Goal: Transaction & Acquisition: Purchase product/service

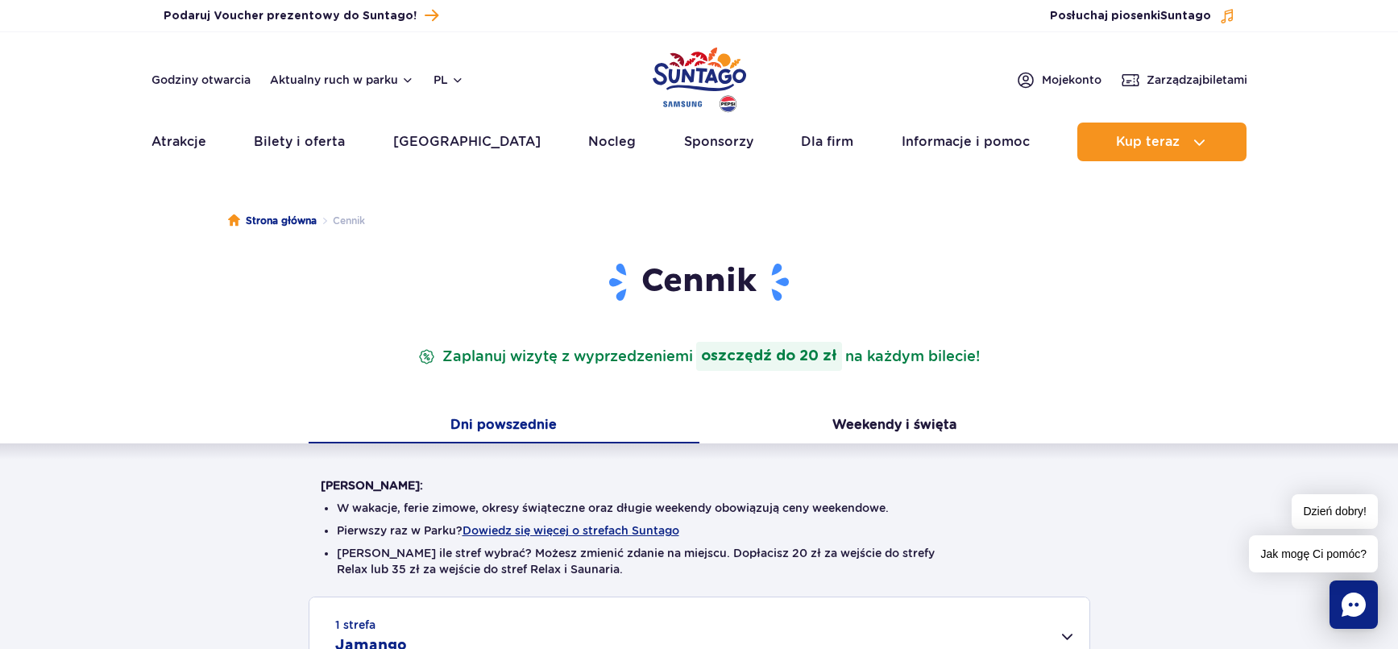
click at [537, 428] on button "Dni powszednie" at bounding box center [504, 426] width 391 height 34
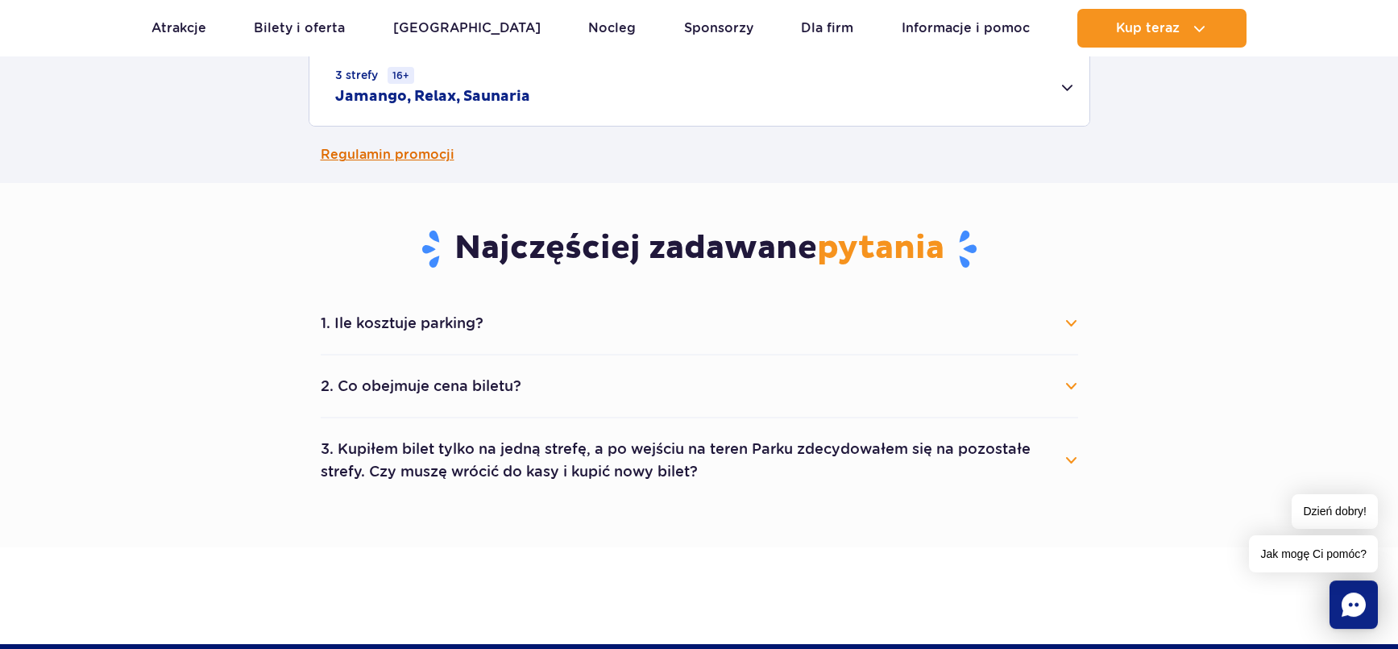
scroll to position [745, 0]
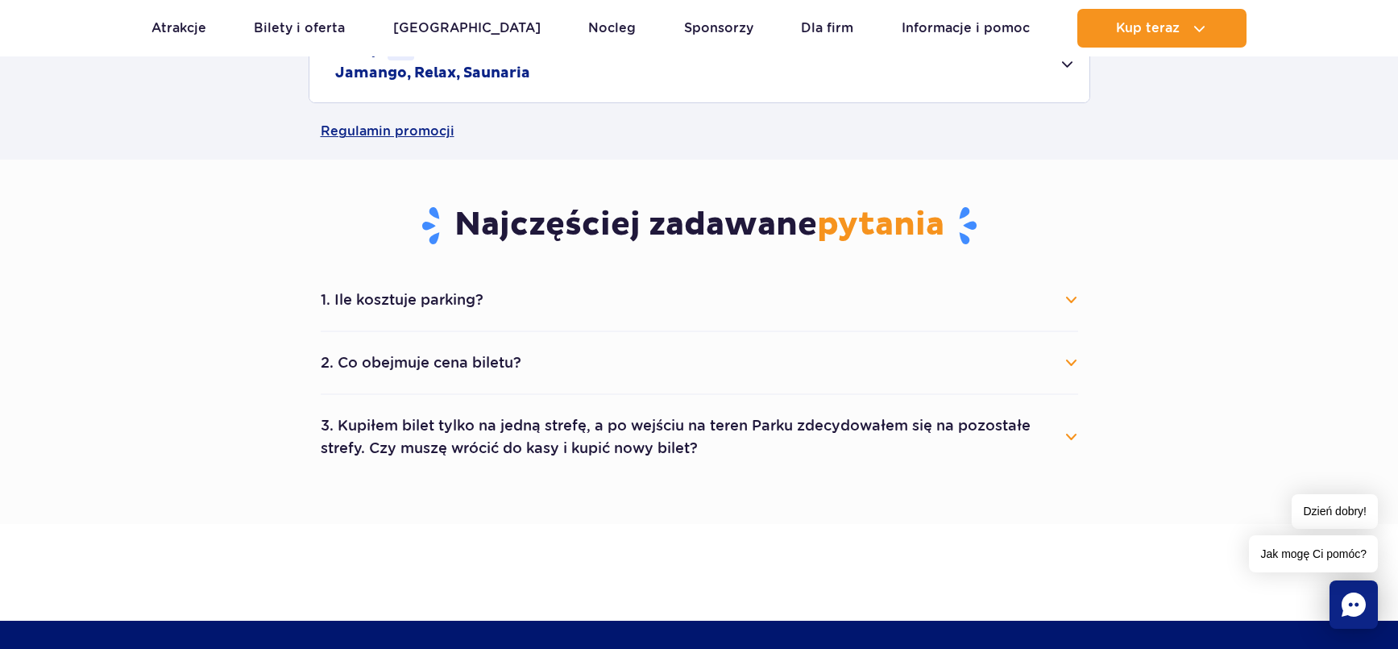
click at [1073, 302] on button "1. Ile kosztuje parking?" at bounding box center [700, 299] width 758 height 35
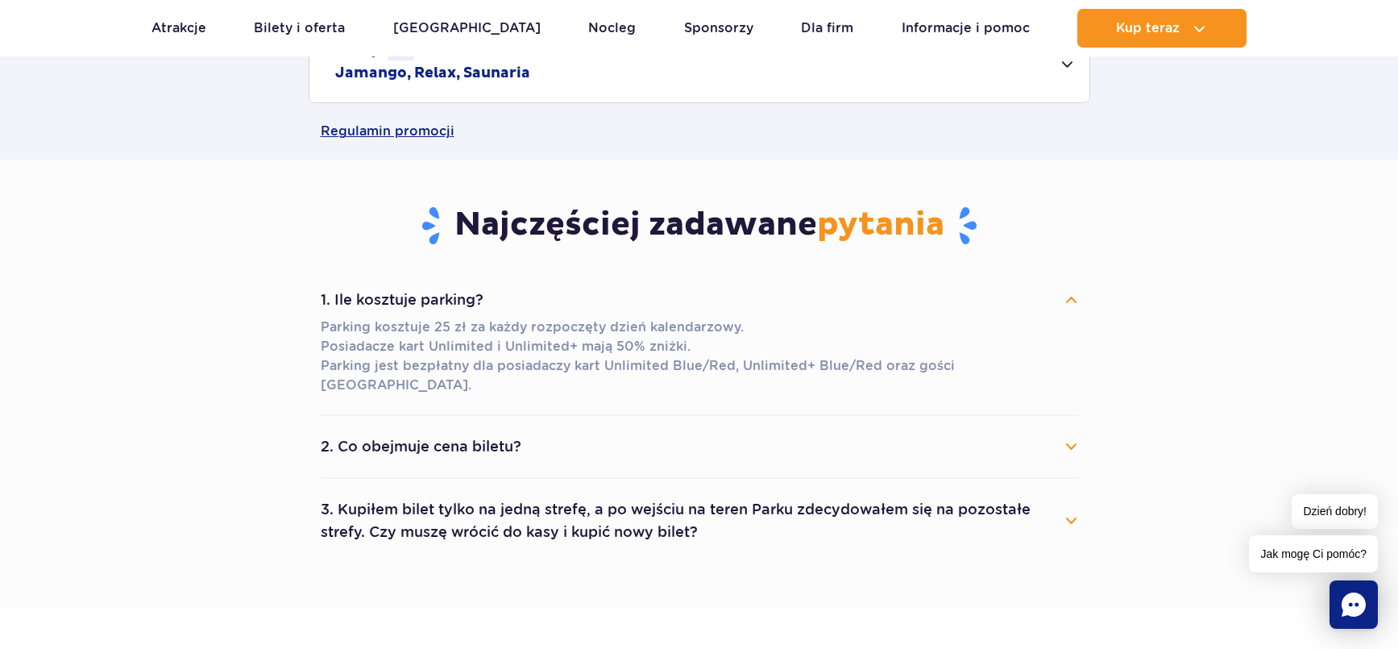
click at [1062, 429] on button "2. Co obejmuje cena biletu?" at bounding box center [700, 446] width 758 height 35
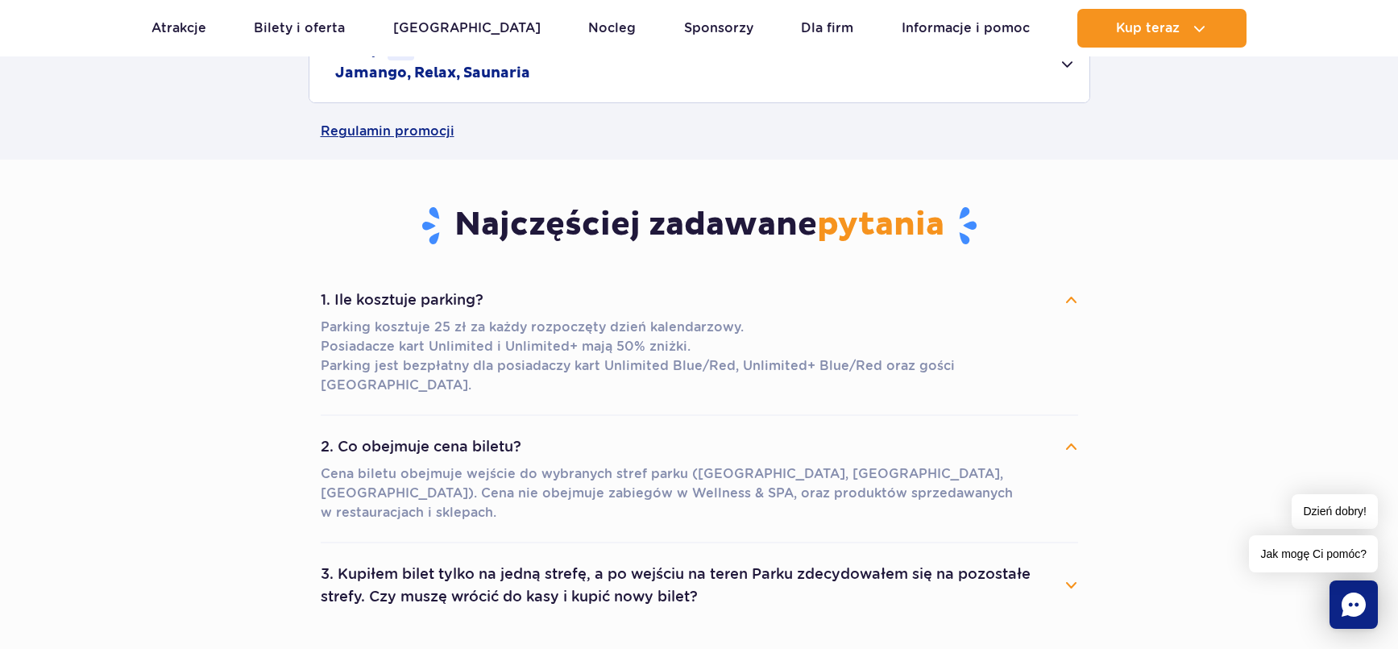
click at [1063, 556] on button "3. Kupiłem bilet tylko na jedną strefę, a po wejściu na teren Parku zdecydowałe…" at bounding box center [700, 585] width 758 height 58
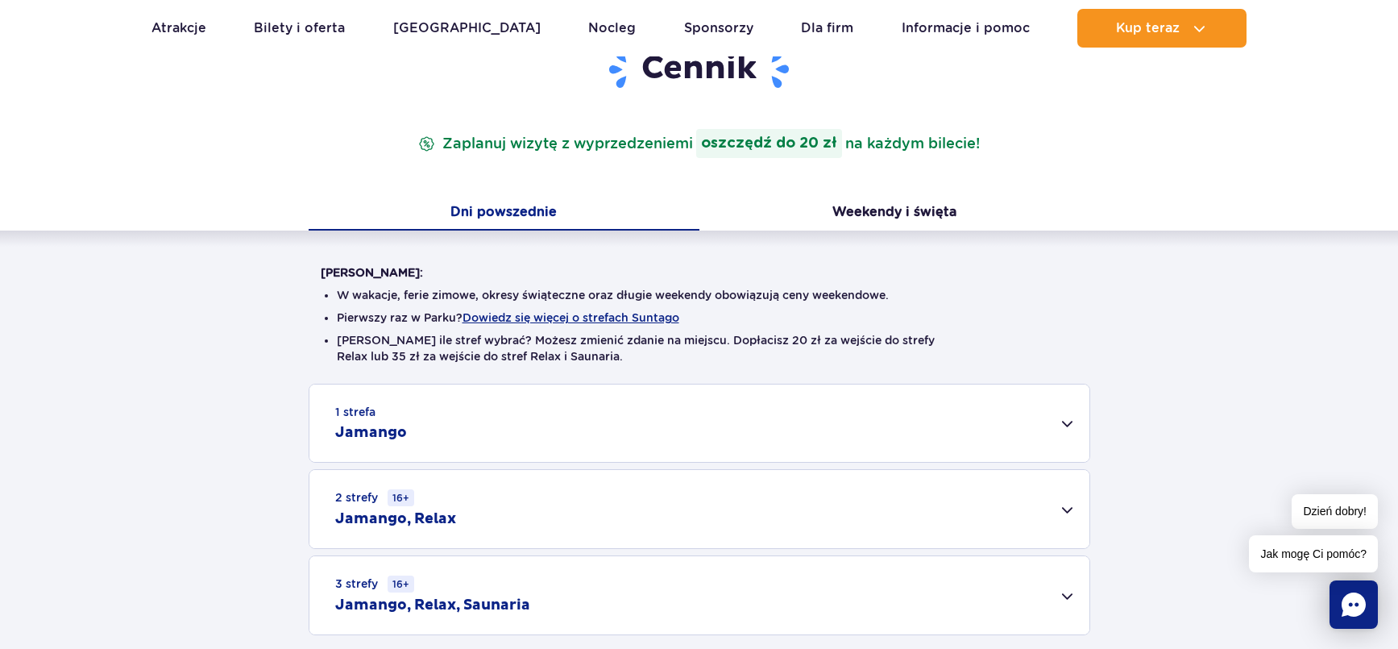
scroll to position [0, 0]
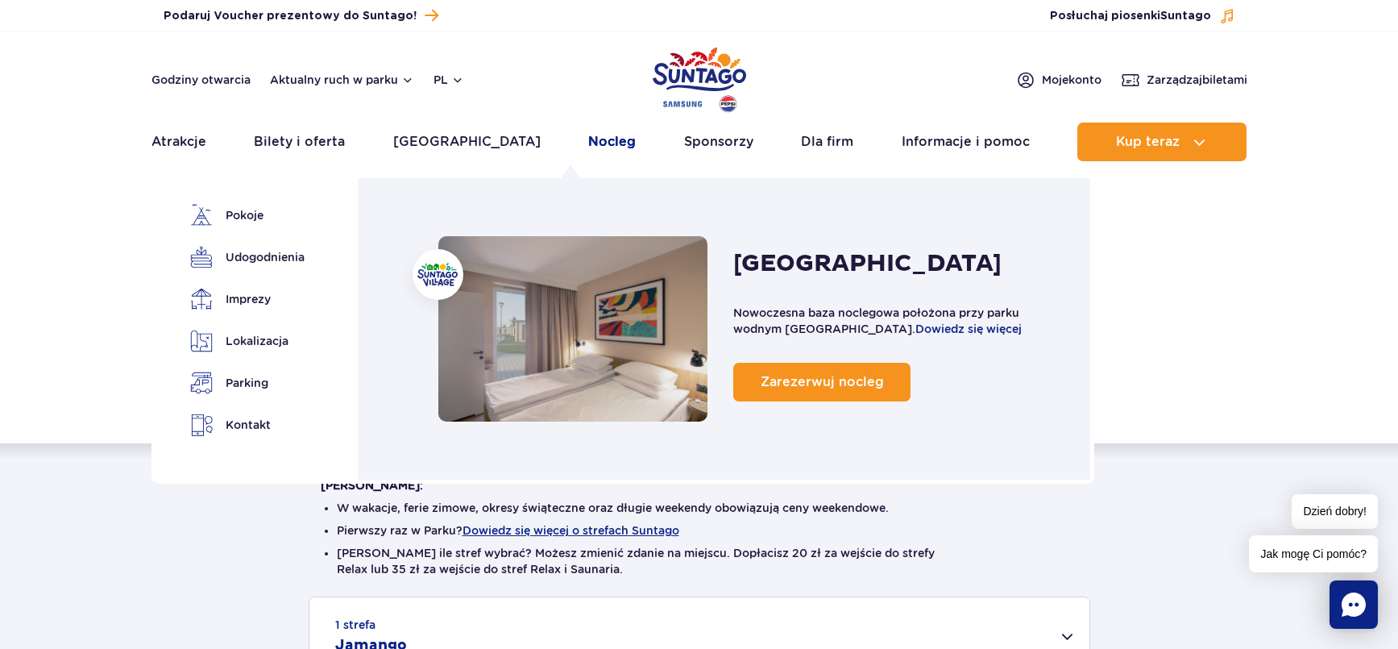
click at [588, 143] on link "Nocleg" at bounding box center [612, 141] width 48 height 39
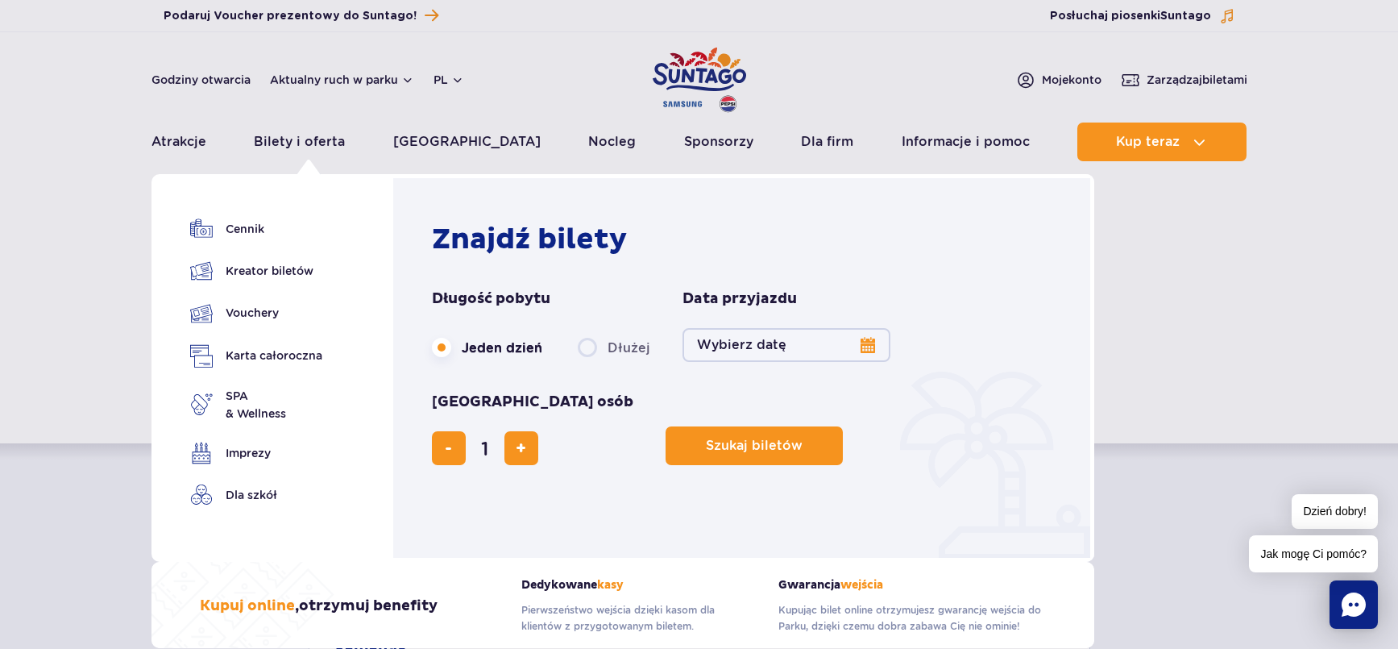
click at [862, 343] on button "Wybierz datę" at bounding box center [787, 345] width 208 height 34
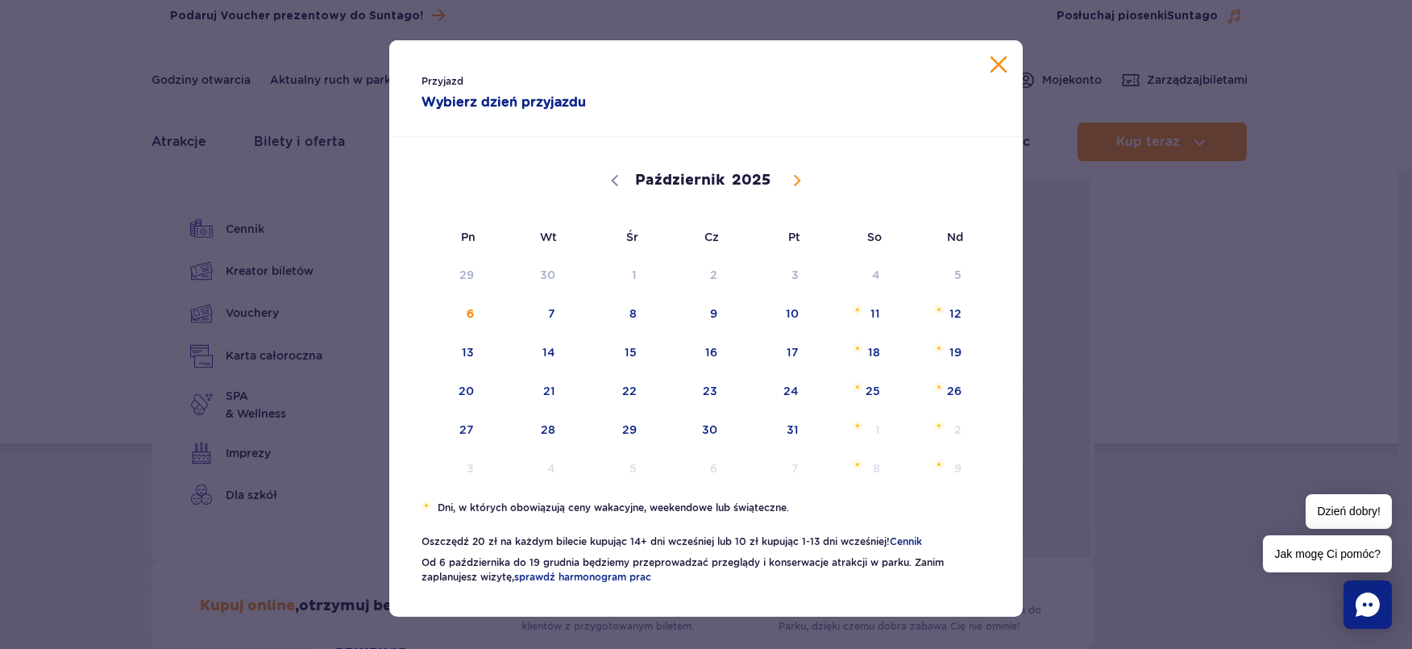
click at [795, 181] on icon at bounding box center [798, 181] width 6 height 10
select select "11"
click at [795, 181] on icon at bounding box center [798, 181] width 6 height 10
type input "2026"
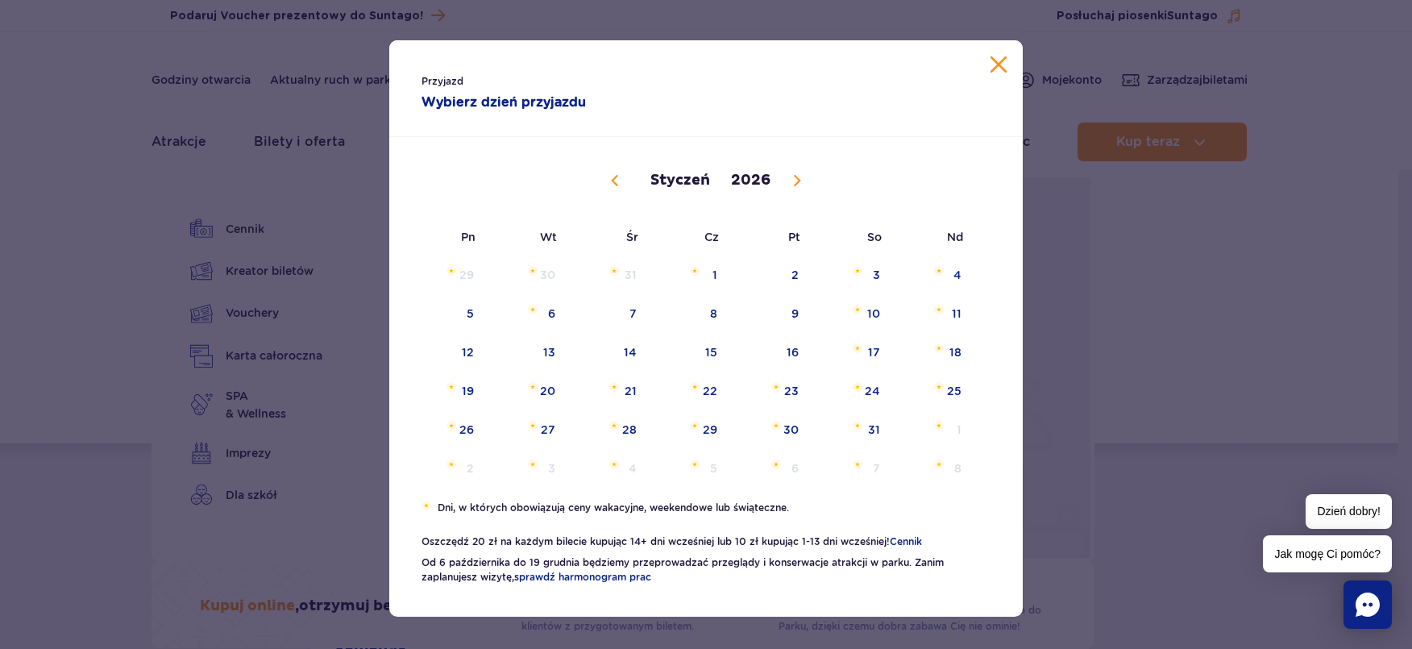
click at [795, 181] on icon at bounding box center [798, 181] width 6 height 10
select select "1"
click at [708, 384] on span "19" at bounding box center [690, 390] width 81 height 37
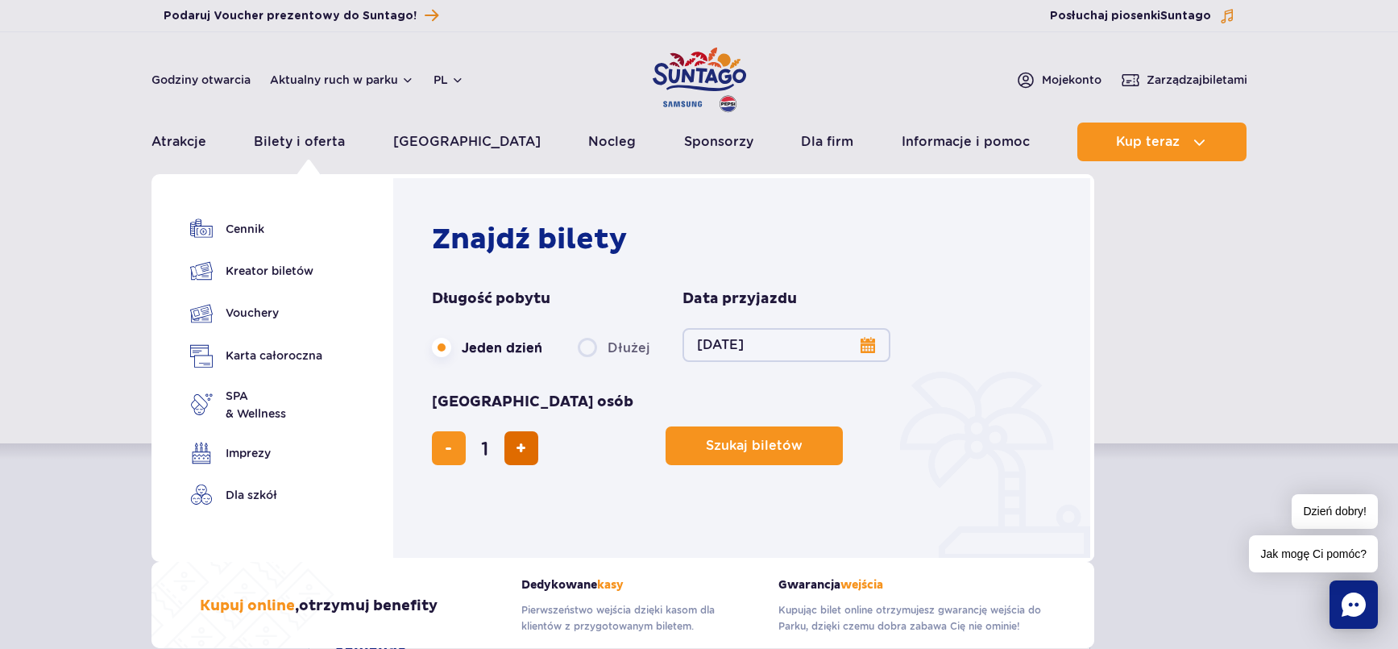
click at [538, 431] on button "dodaj bilet" at bounding box center [521, 448] width 34 height 34
type input "2"
click at [538, 431] on button "dodaj bilet" at bounding box center [521, 448] width 34 height 34
type input "3"
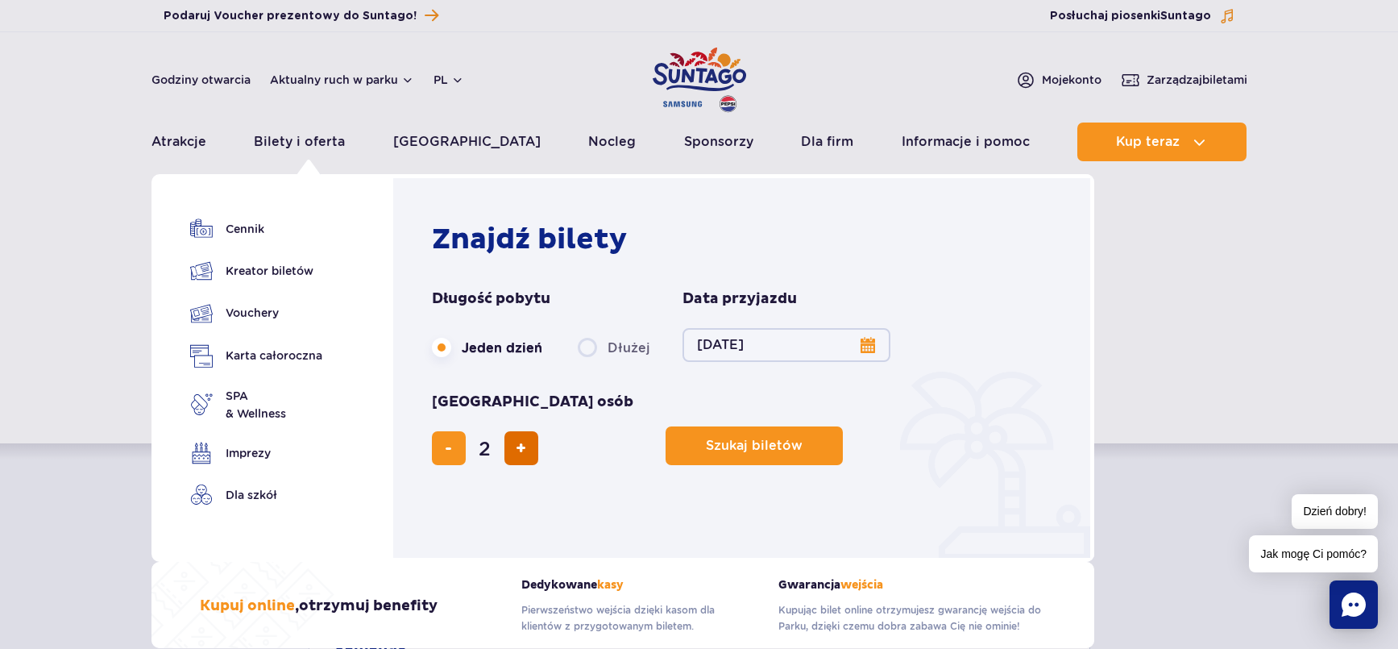
type input "3"
click at [538, 431] on button "dodaj bilet" at bounding box center [521, 448] width 34 height 34
type input "4"
click at [538, 431] on button "dodaj bilet" at bounding box center [521, 448] width 34 height 34
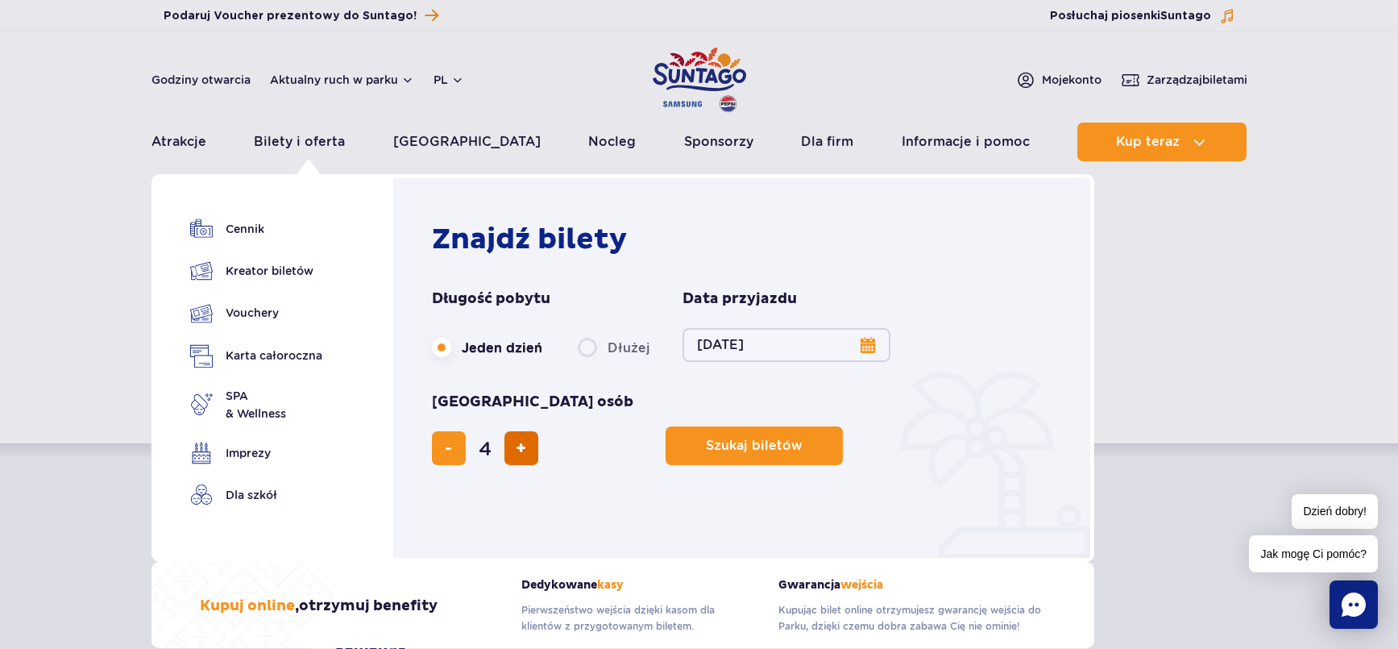
type input "5"
click at [466, 431] on button "usuń bilet" at bounding box center [449, 448] width 34 height 34
type input "4"
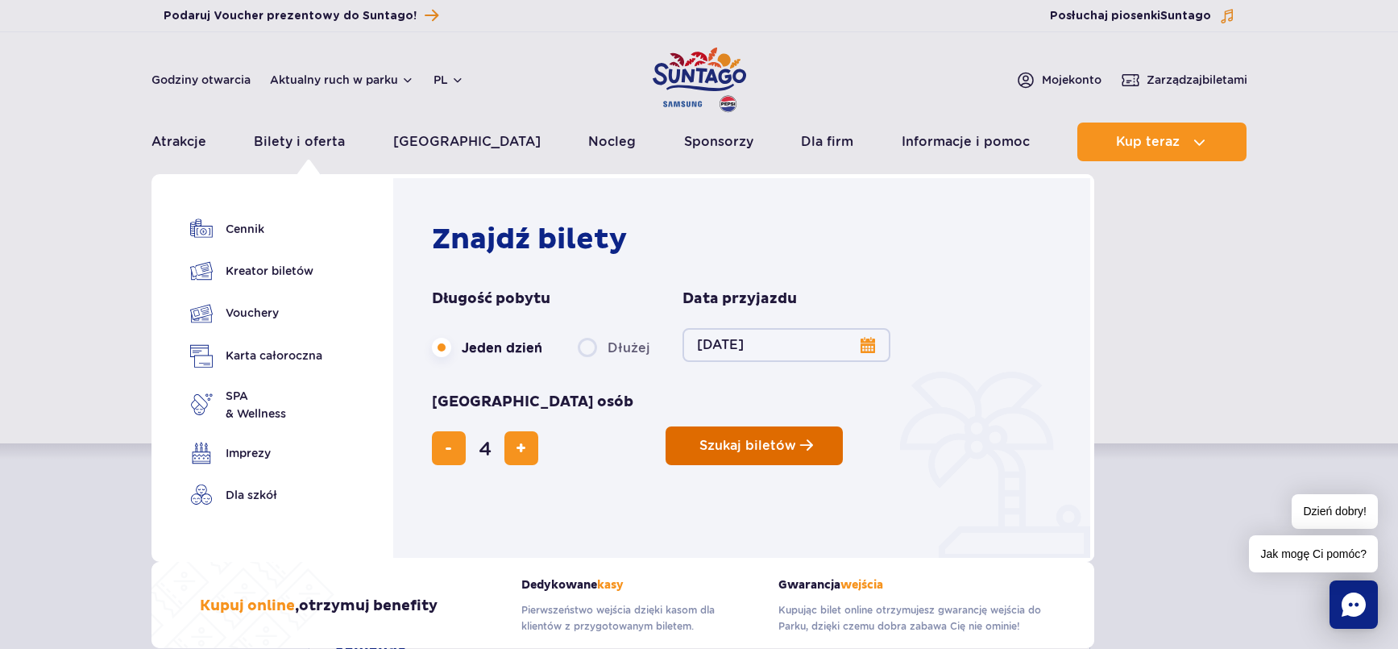
click at [666, 426] on button "Szukaj biletów" at bounding box center [754, 445] width 177 height 39
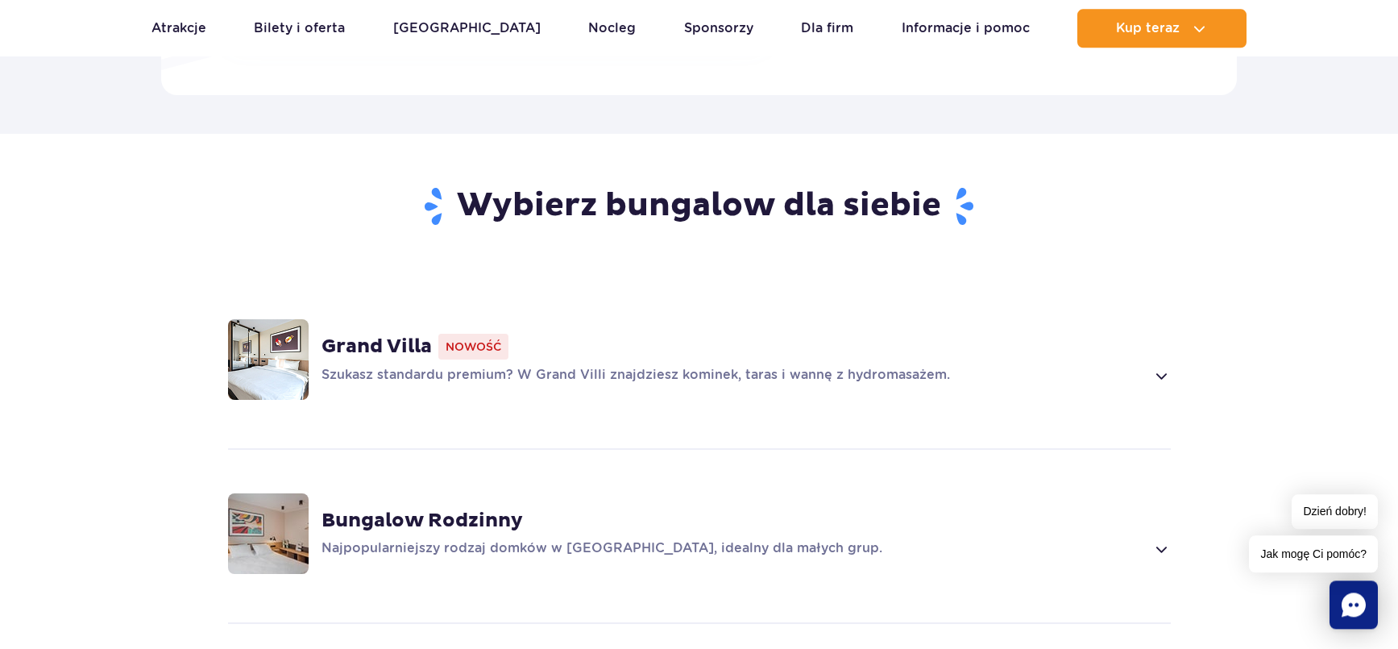
scroll to position [1064, 0]
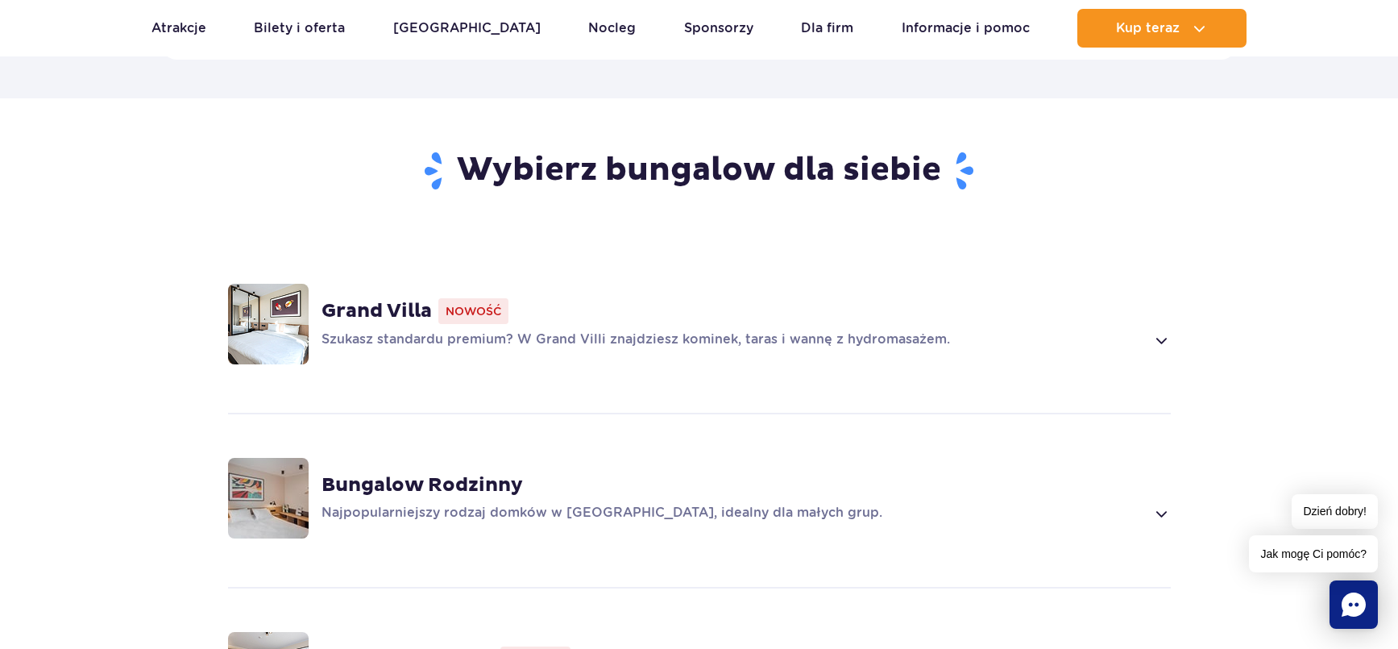
click at [250, 478] on img at bounding box center [268, 498] width 81 height 81
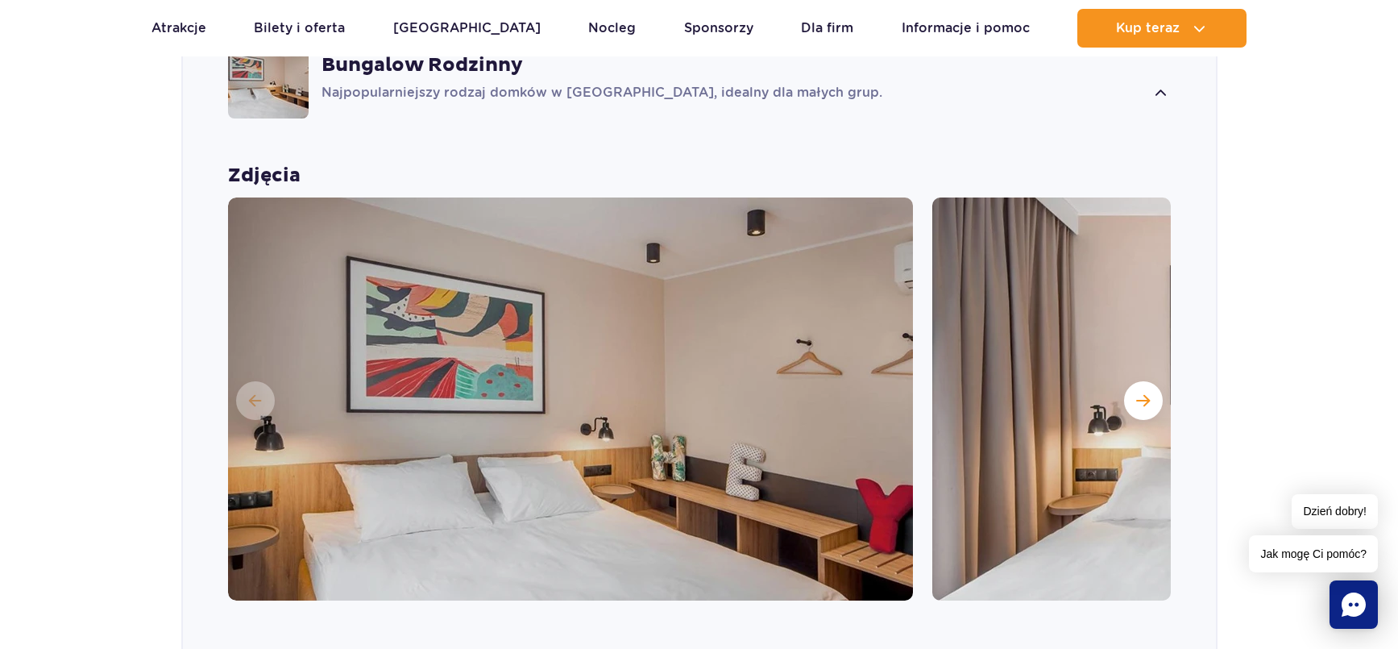
scroll to position [1590, 0]
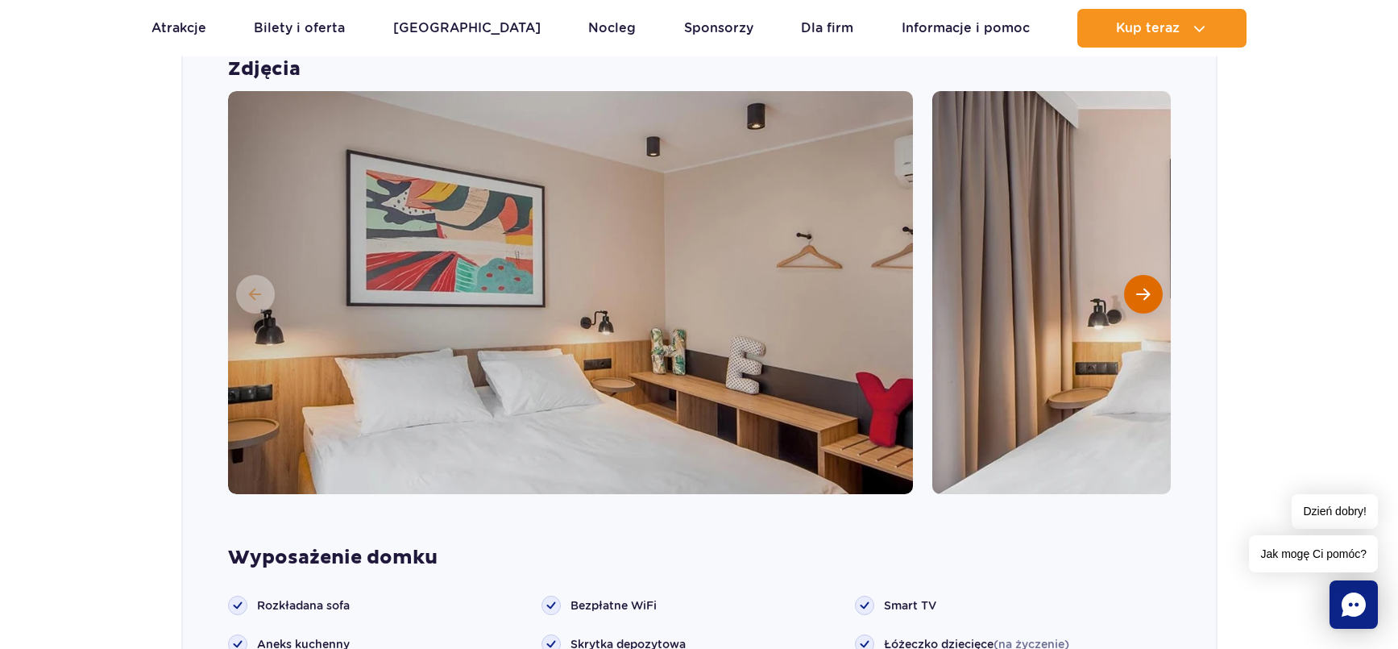
click at [1145, 287] on span "Następny slajd" at bounding box center [1143, 294] width 14 height 15
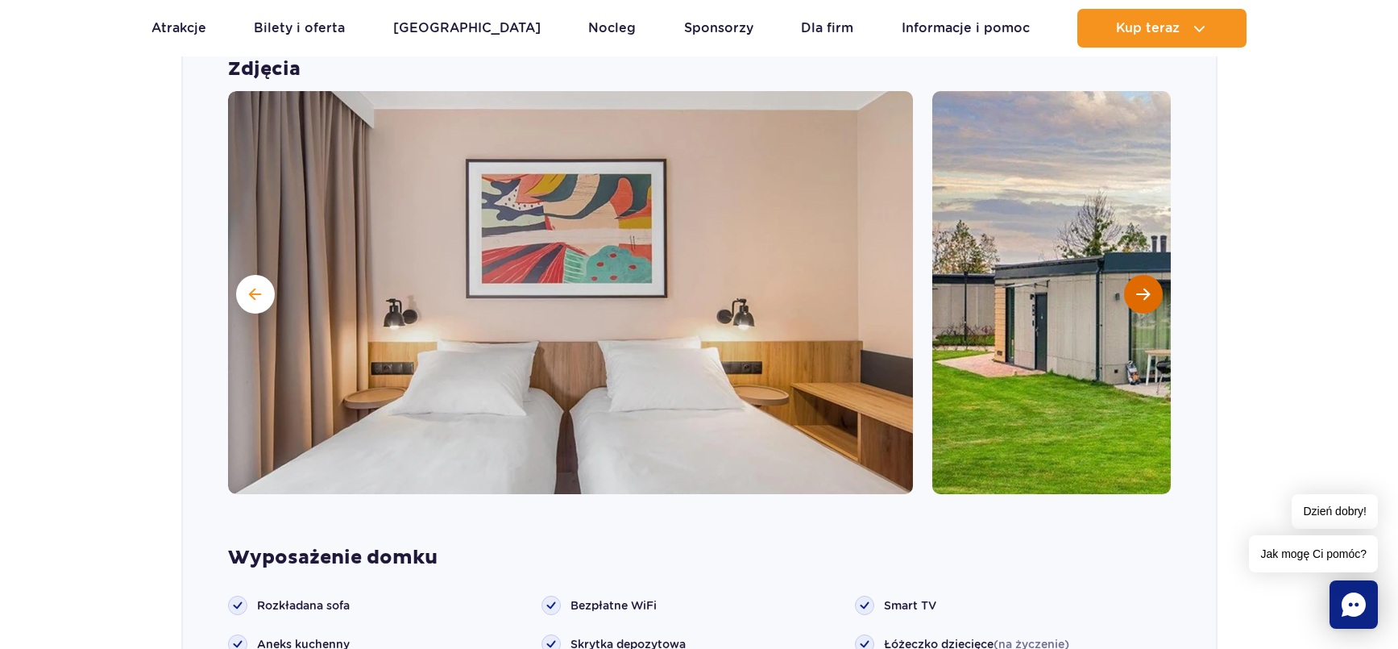
click at [1145, 287] on span "Następny slajd" at bounding box center [1143, 294] width 14 height 15
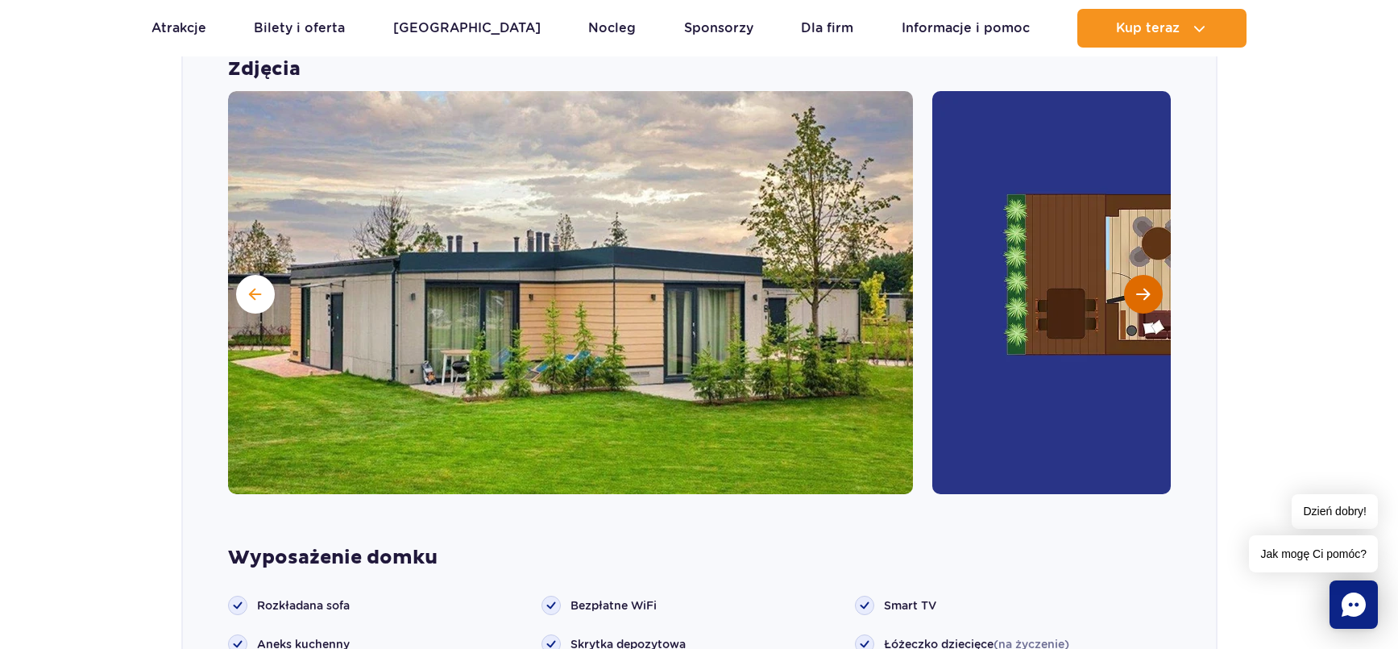
click at [1145, 287] on span "Następny slajd" at bounding box center [1143, 294] width 14 height 15
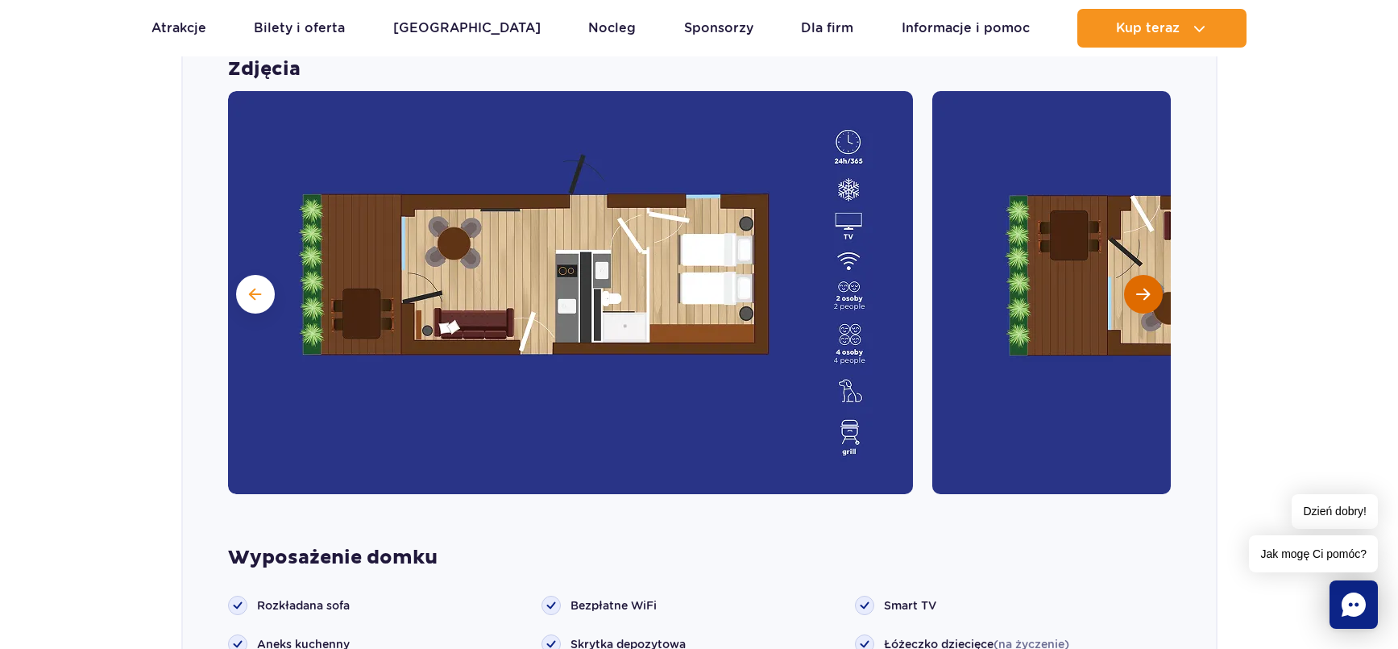
click at [1145, 287] on span "Następny slajd" at bounding box center [1143, 294] width 14 height 15
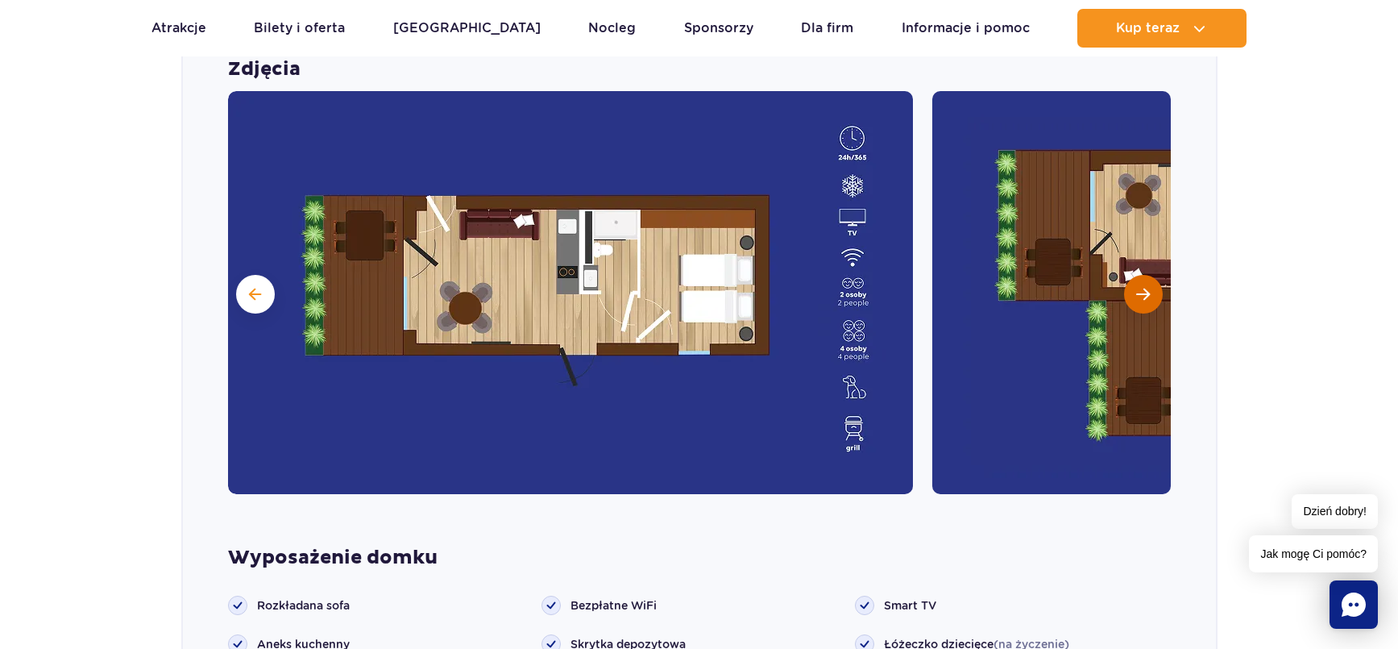
click at [1145, 287] on span "Następny slajd" at bounding box center [1143, 294] width 14 height 15
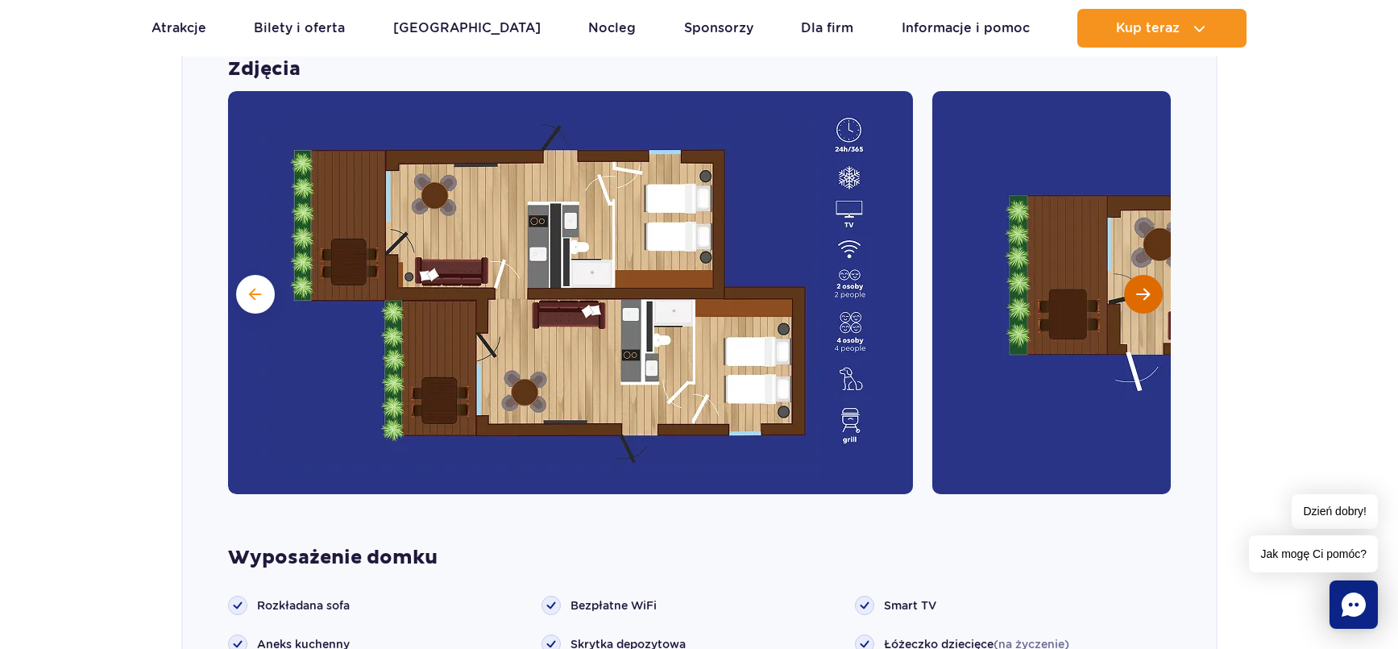
click at [1145, 287] on span "Następny slajd" at bounding box center [1143, 294] width 14 height 15
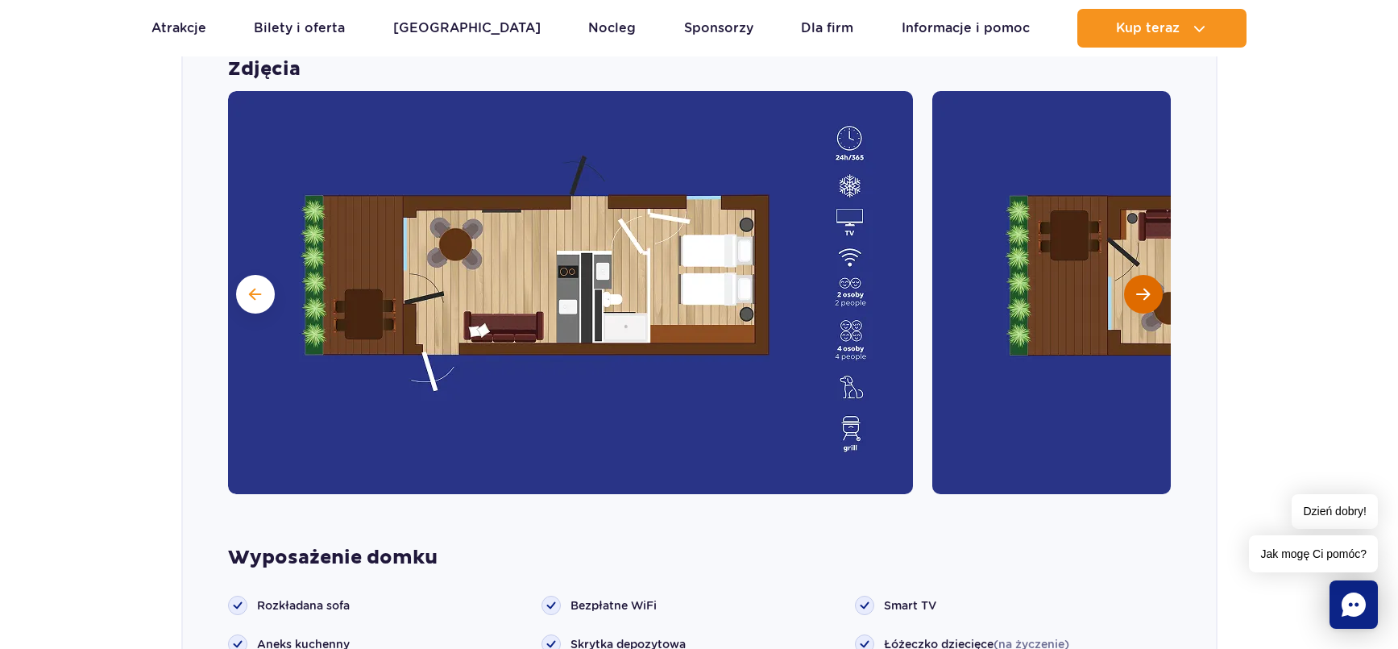
click at [1145, 287] on span "Następny slajd" at bounding box center [1143, 294] width 14 height 15
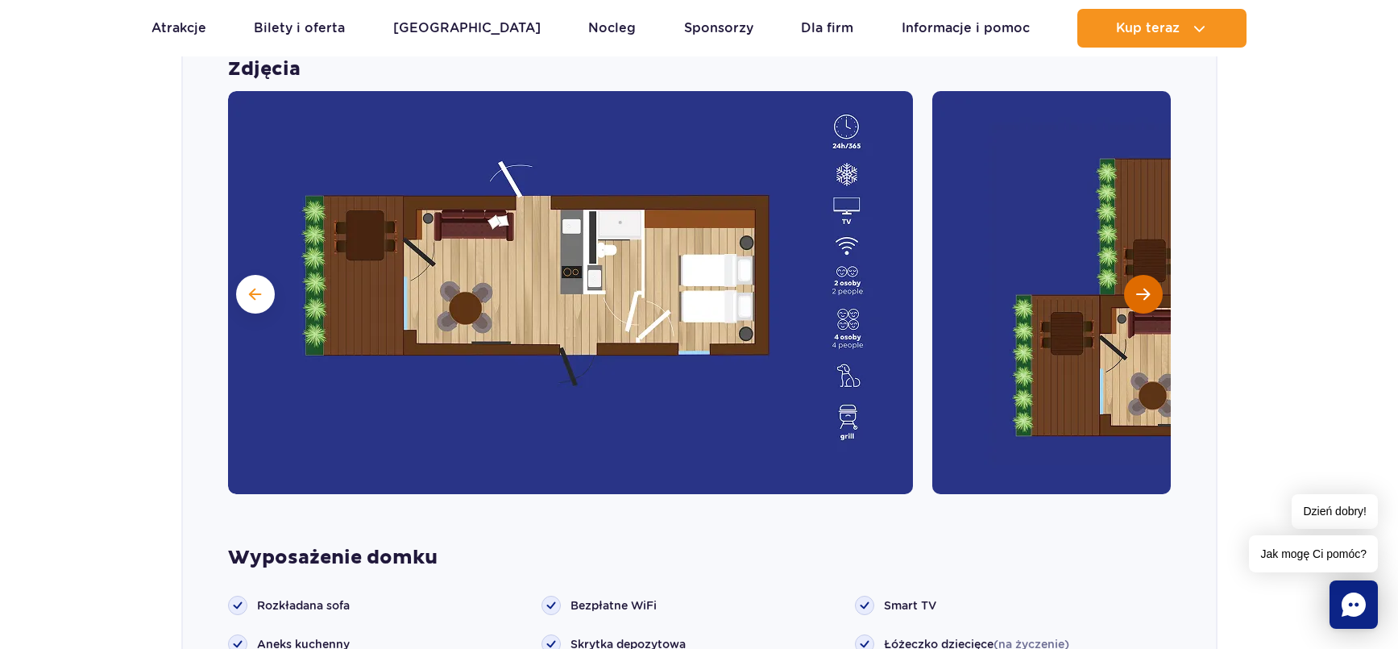
click at [1145, 287] on span "Następny slajd" at bounding box center [1143, 294] width 14 height 15
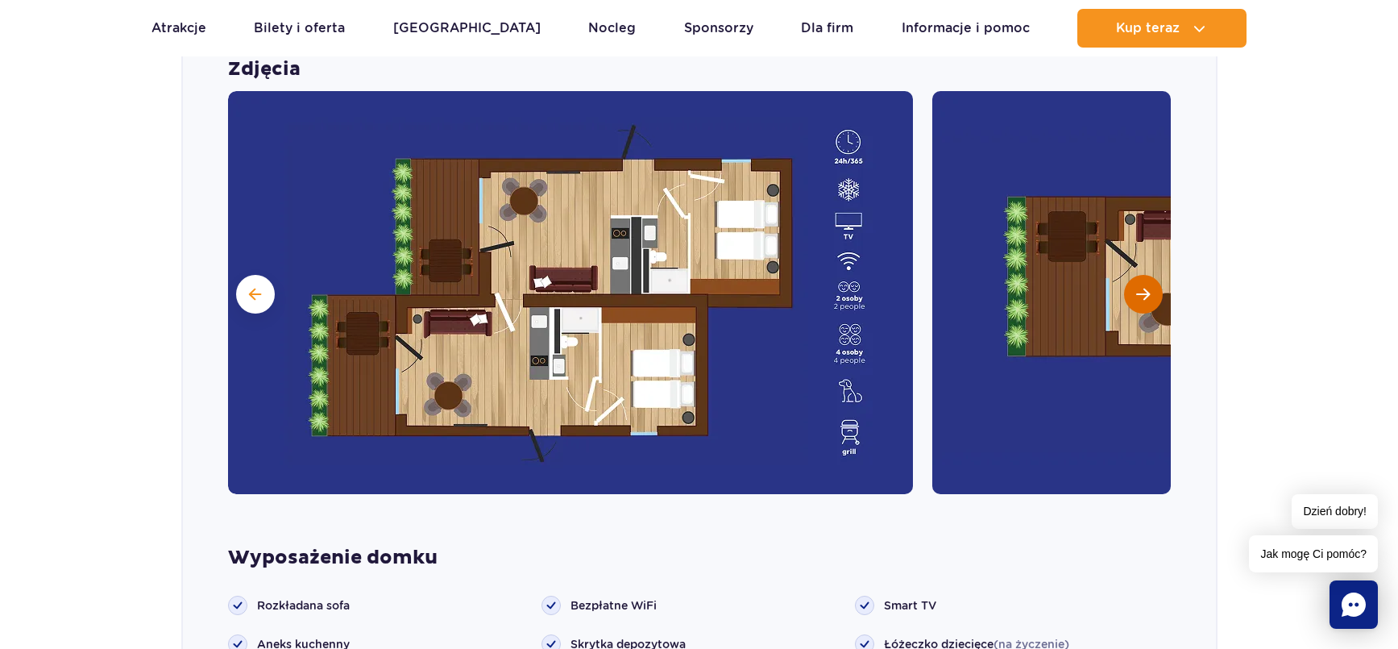
click at [1145, 287] on span "Następny slajd" at bounding box center [1143, 294] width 14 height 15
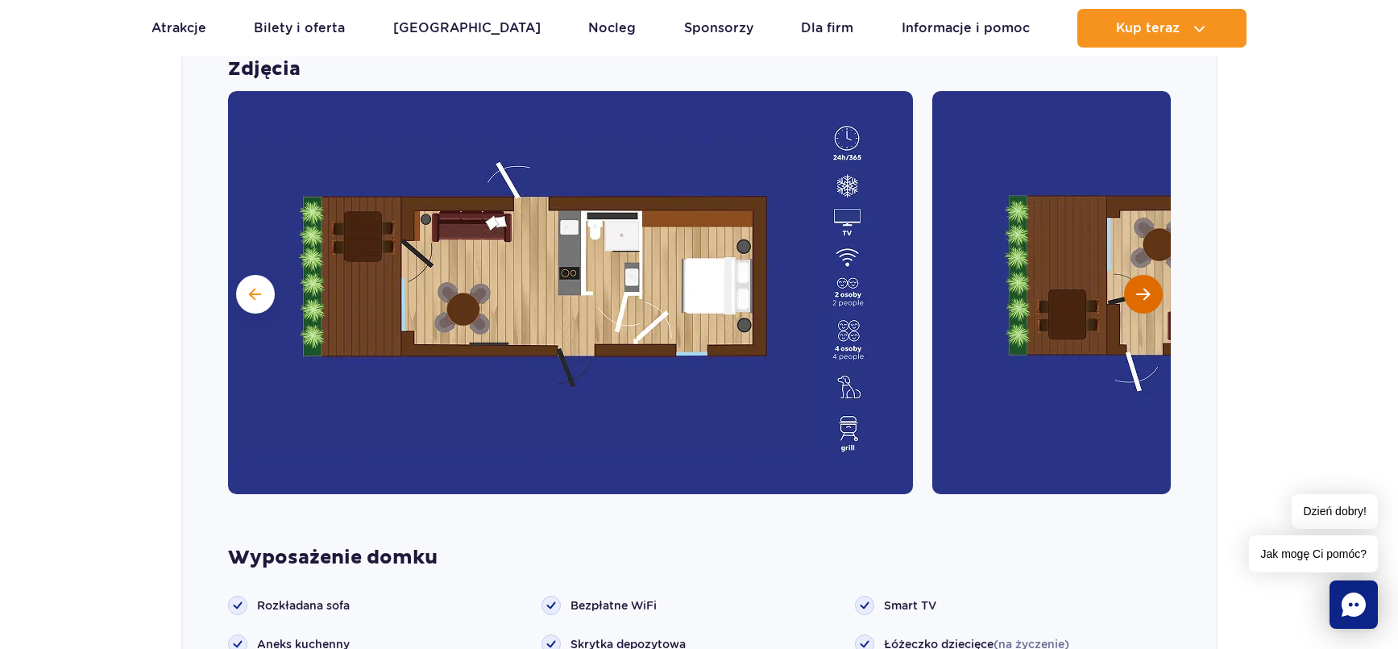
click at [1145, 287] on span "Następny slajd" at bounding box center [1143, 294] width 14 height 15
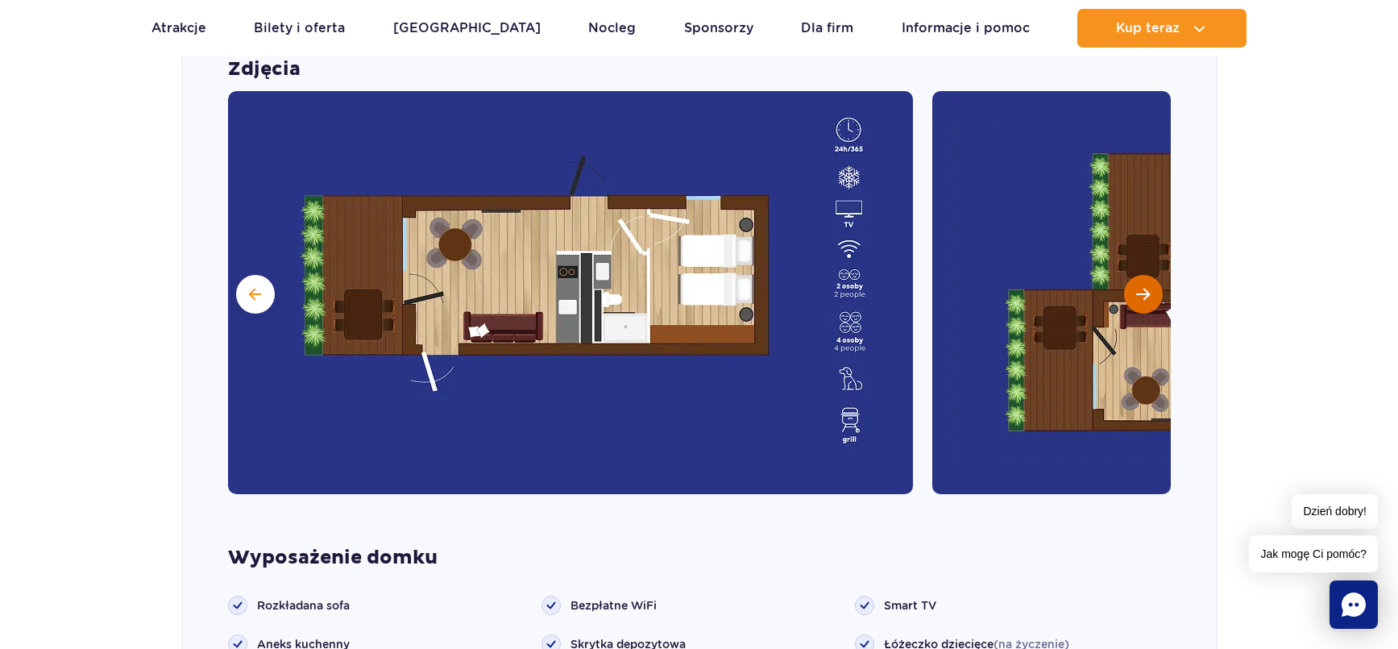
click at [1145, 287] on span "Następny slajd" at bounding box center [1143, 294] width 14 height 15
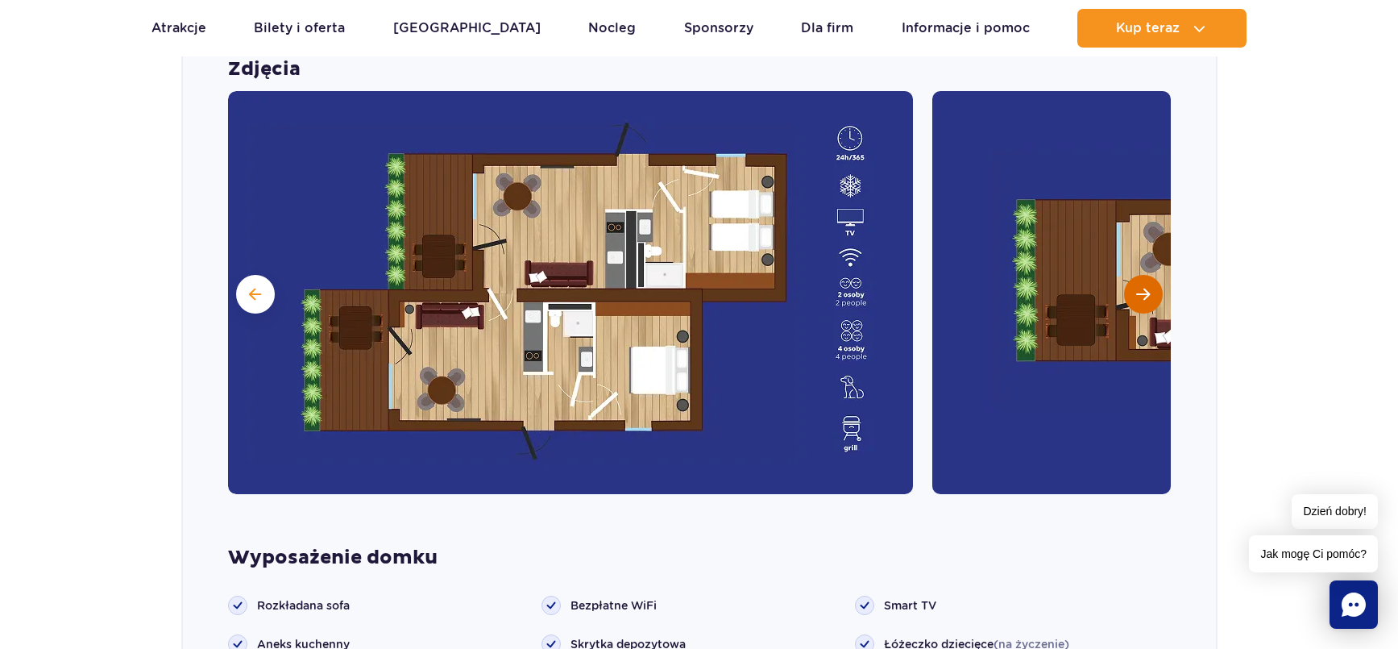
click at [1145, 287] on span "Następny slajd" at bounding box center [1143, 294] width 14 height 15
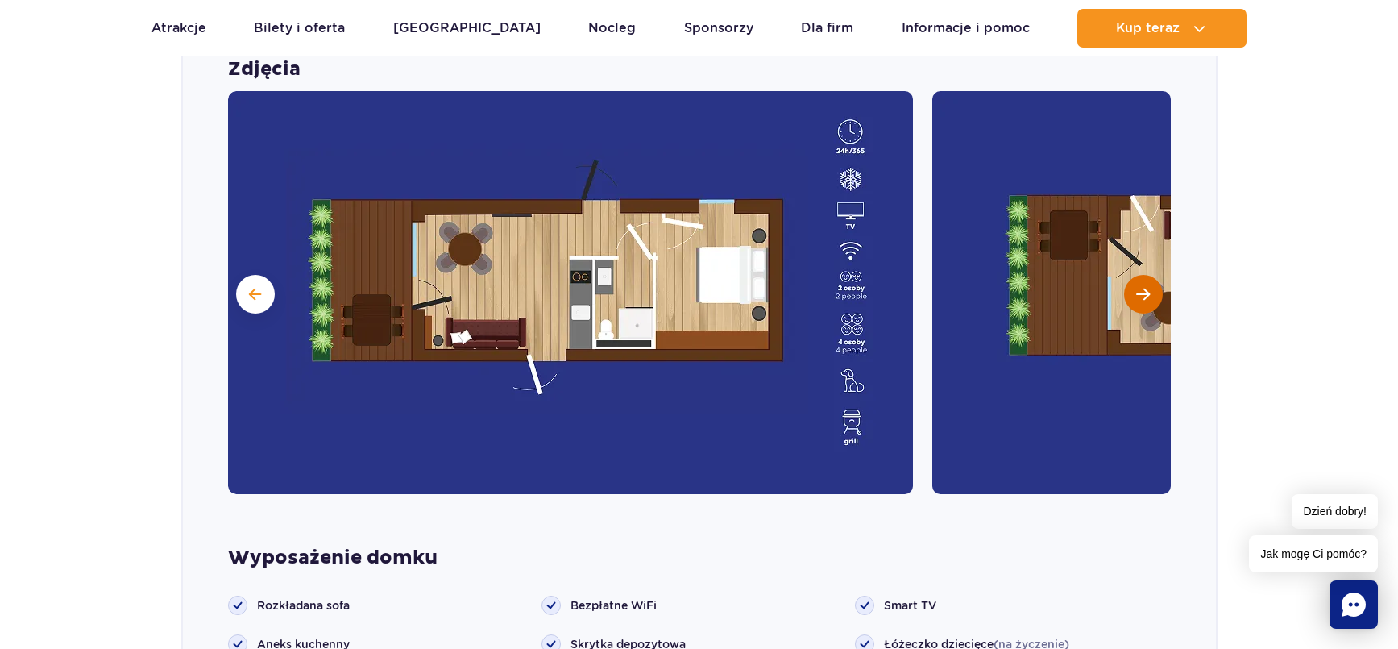
click at [1145, 287] on span "Następny slajd" at bounding box center [1143, 294] width 14 height 15
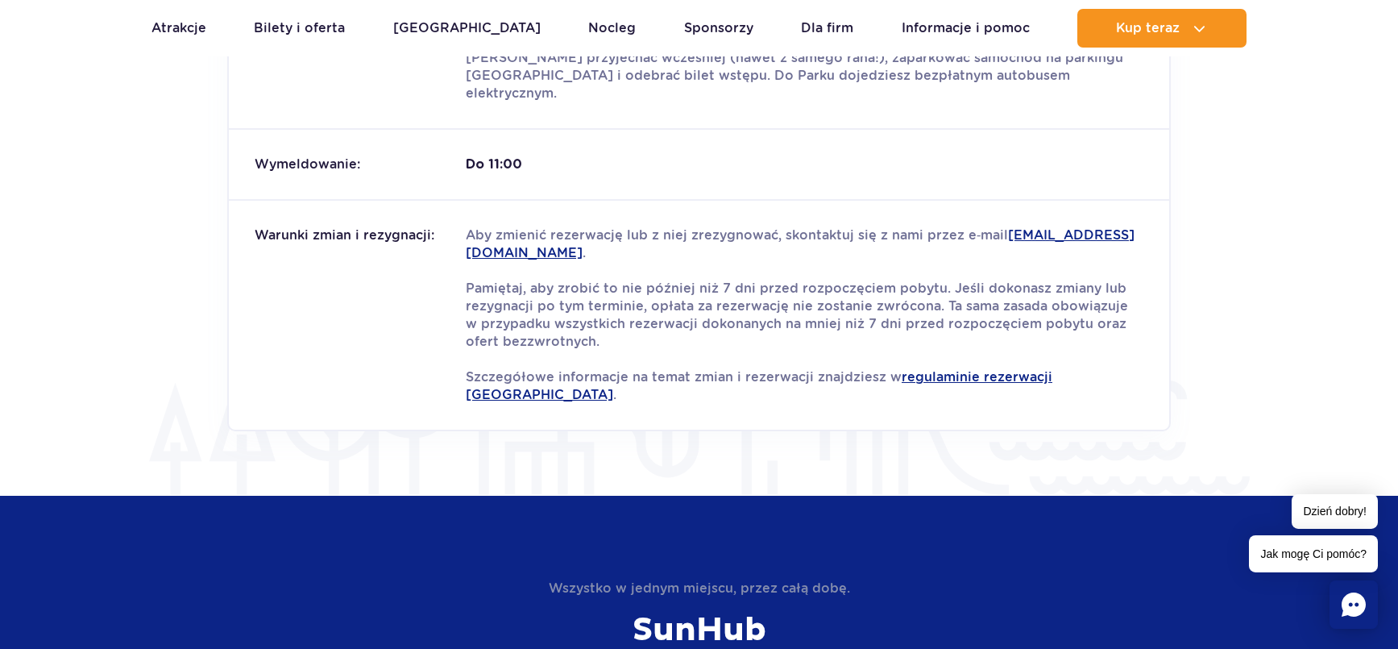
scroll to position [3079, 0]
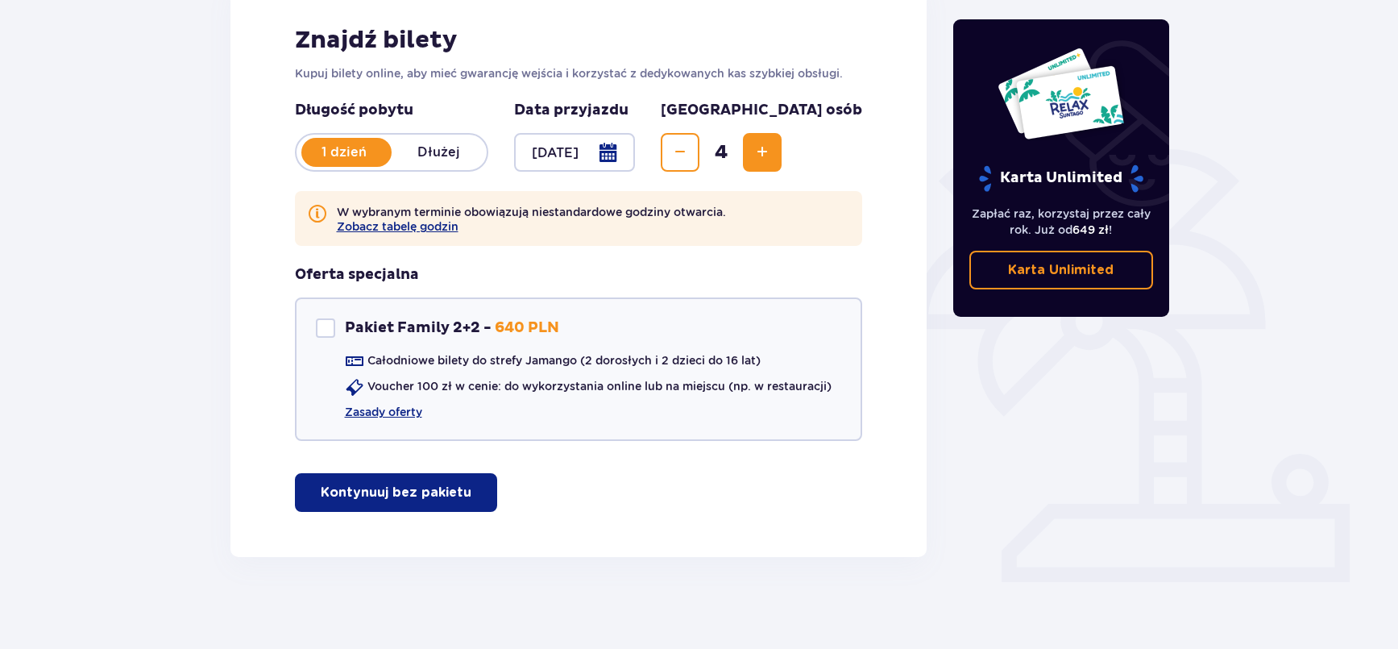
scroll to position [255, 0]
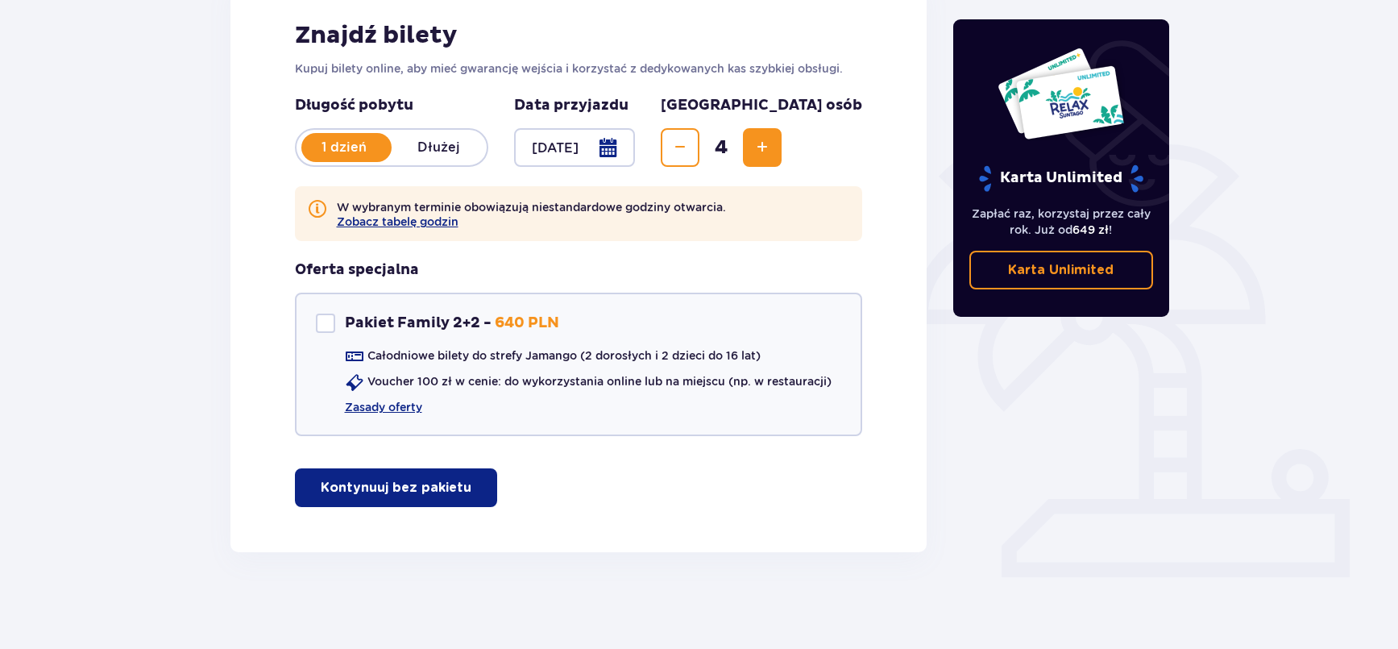
click at [367, 490] on p "Kontynuuj bez pakietu" at bounding box center [396, 488] width 151 height 18
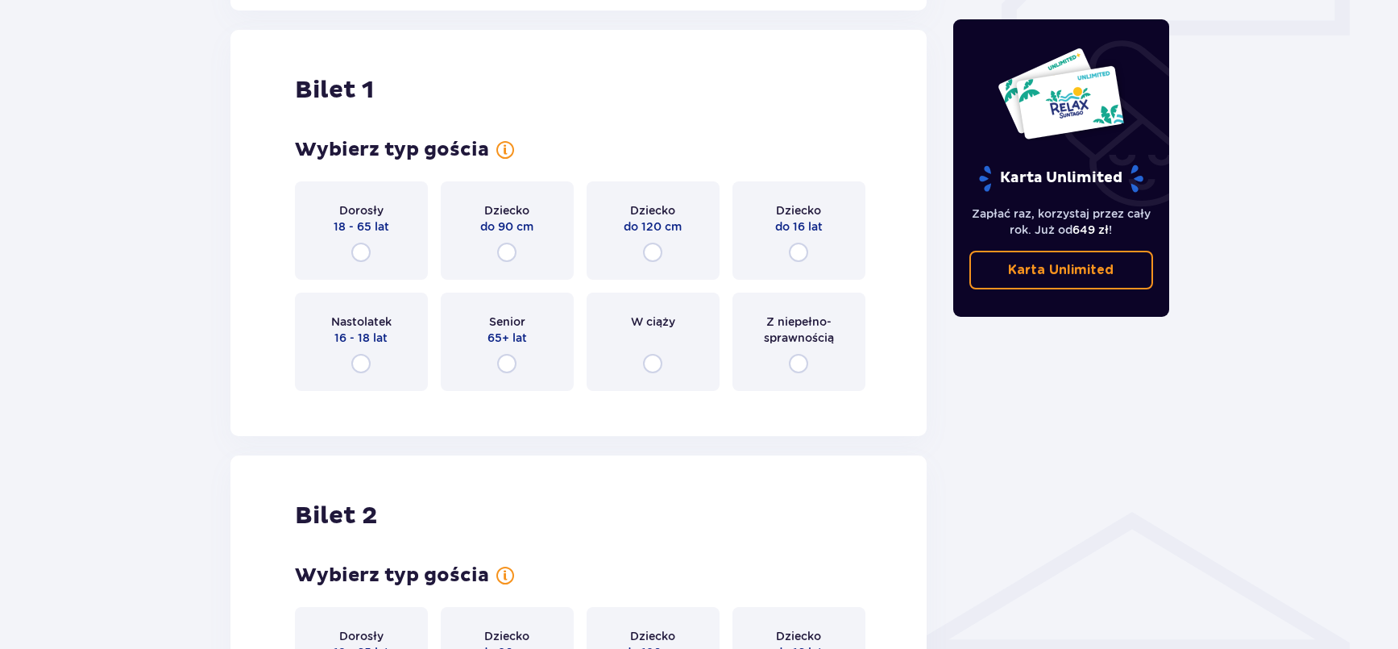
scroll to position [808, 0]
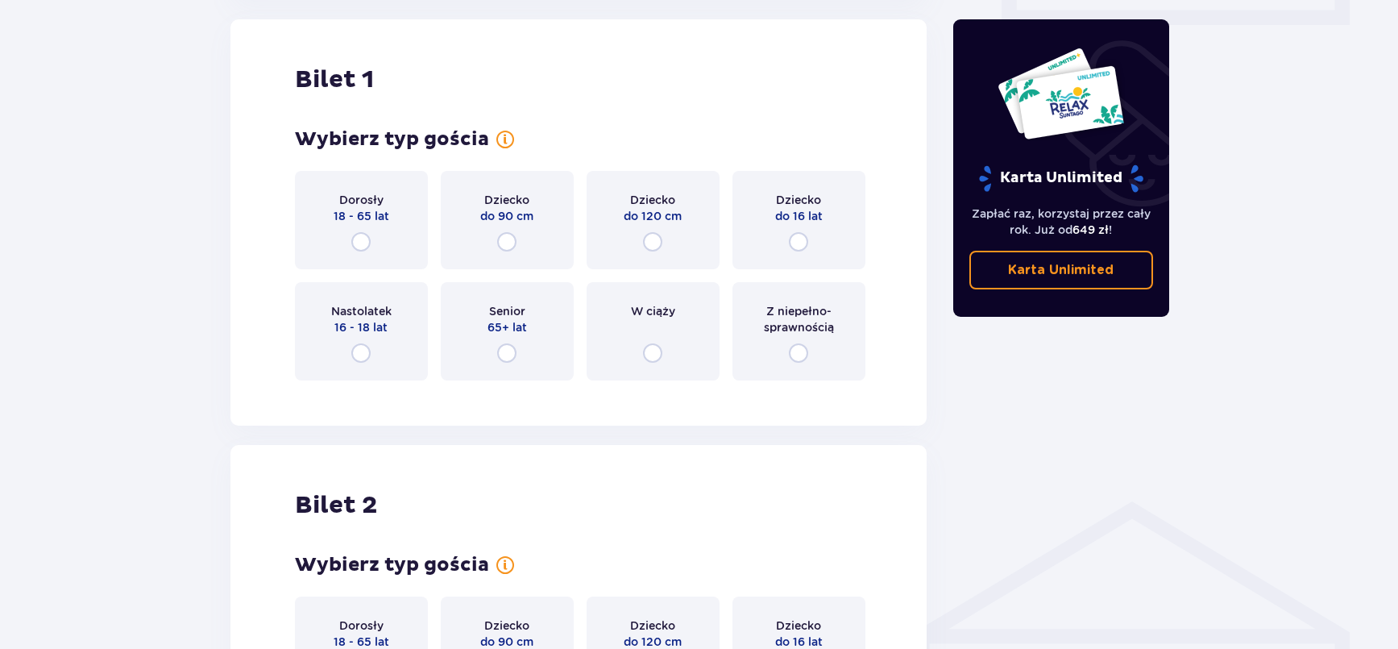
click at [360, 236] on input "radio" at bounding box center [360, 241] width 19 height 19
radio input "true"
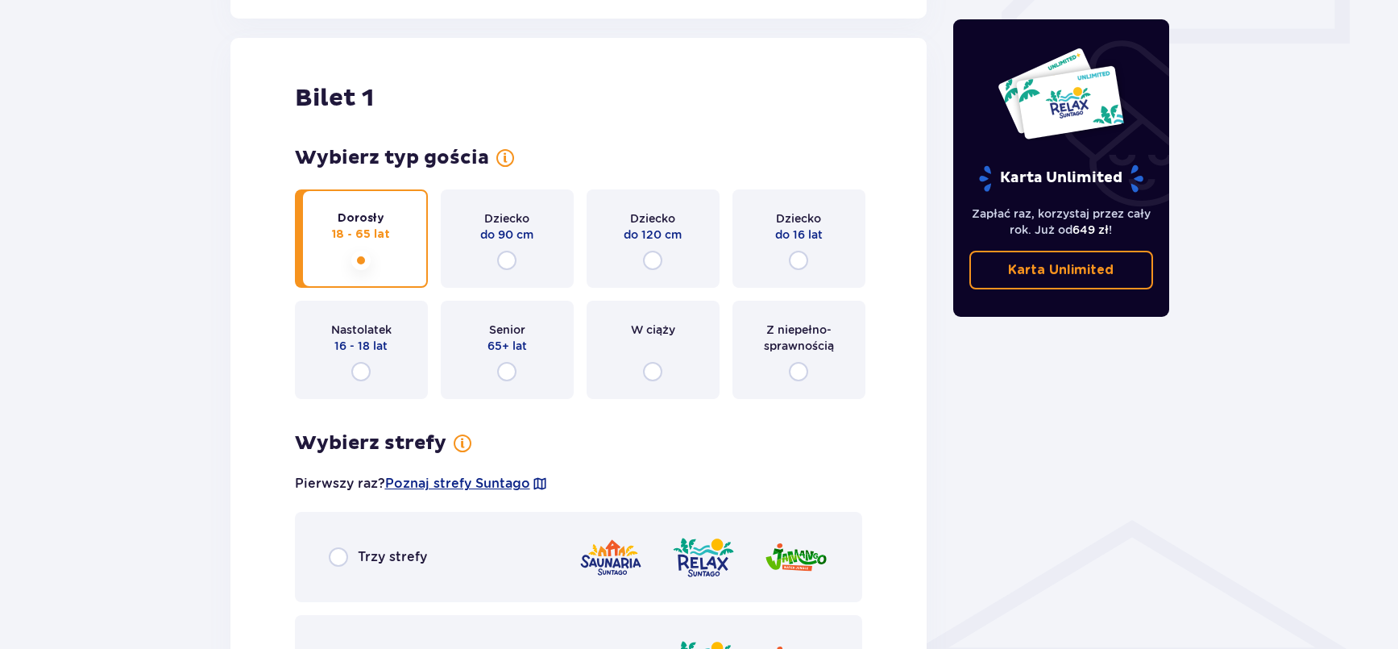
scroll to position [775, 0]
